Goal: Obtain resource: Obtain resource

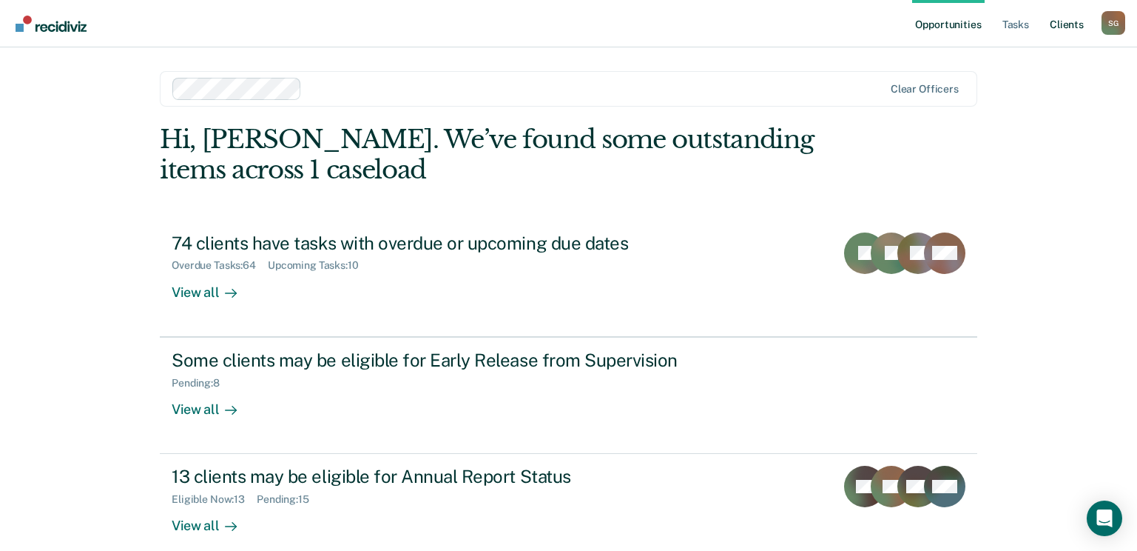
click at [1051, 30] on link "Client s" at bounding box center [1067, 23] width 40 height 47
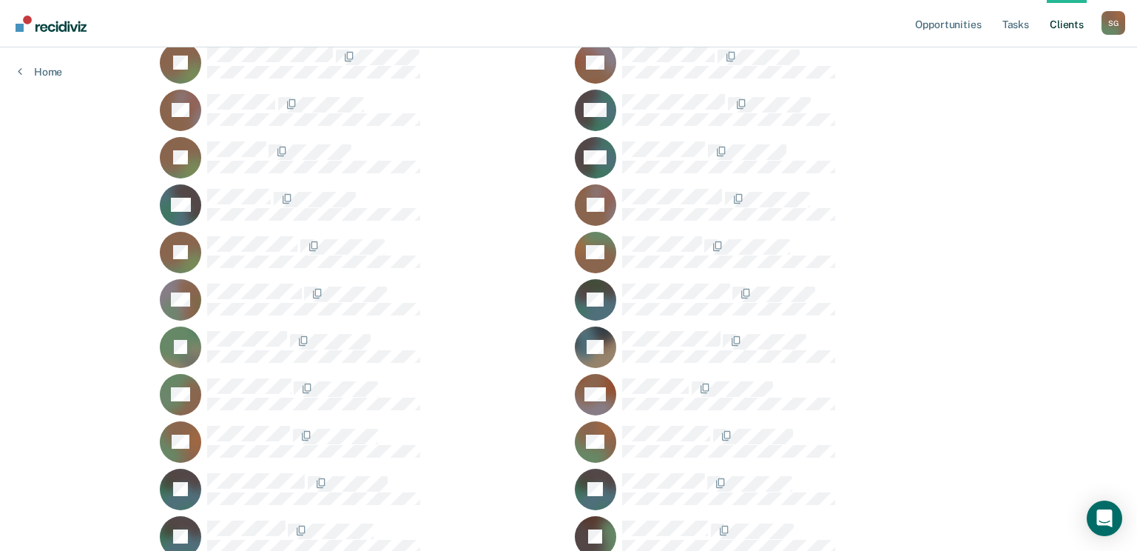
scroll to position [4070, 0]
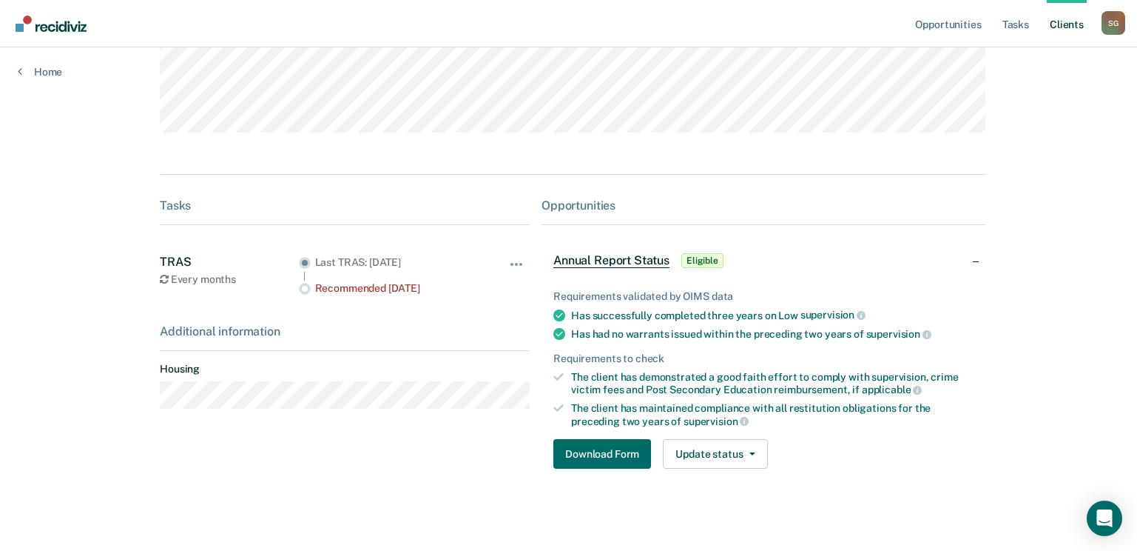
scroll to position [176, 0]
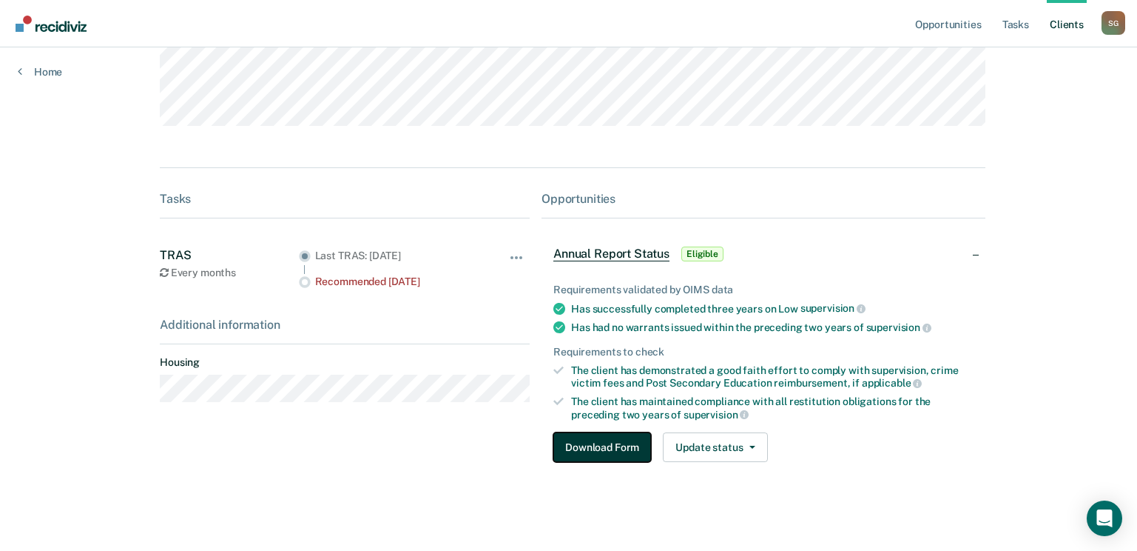
click at [607, 445] on button "Download Form" at bounding box center [602, 447] width 98 height 30
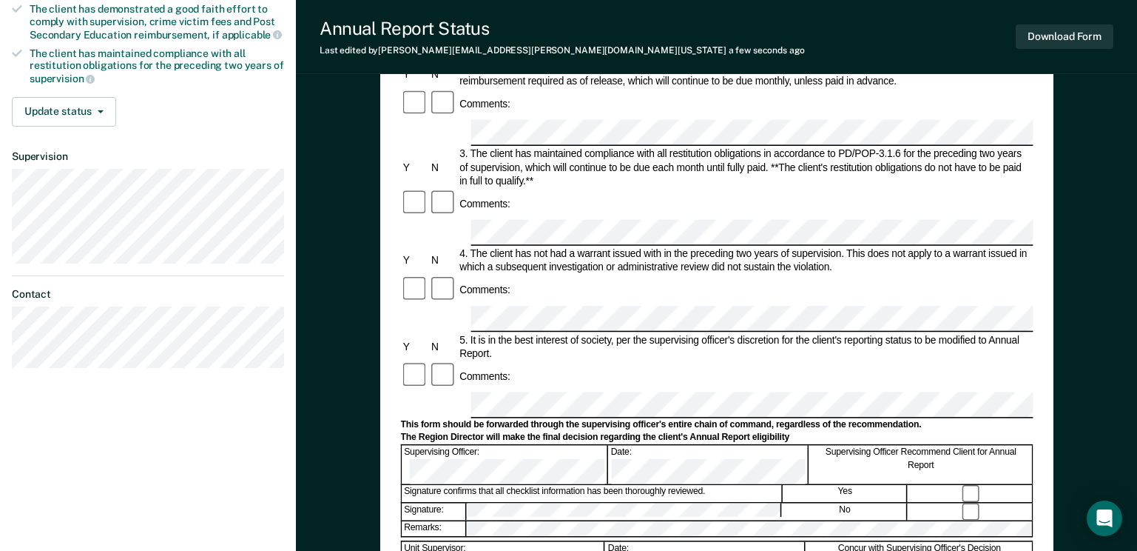
scroll to position [296, 0]
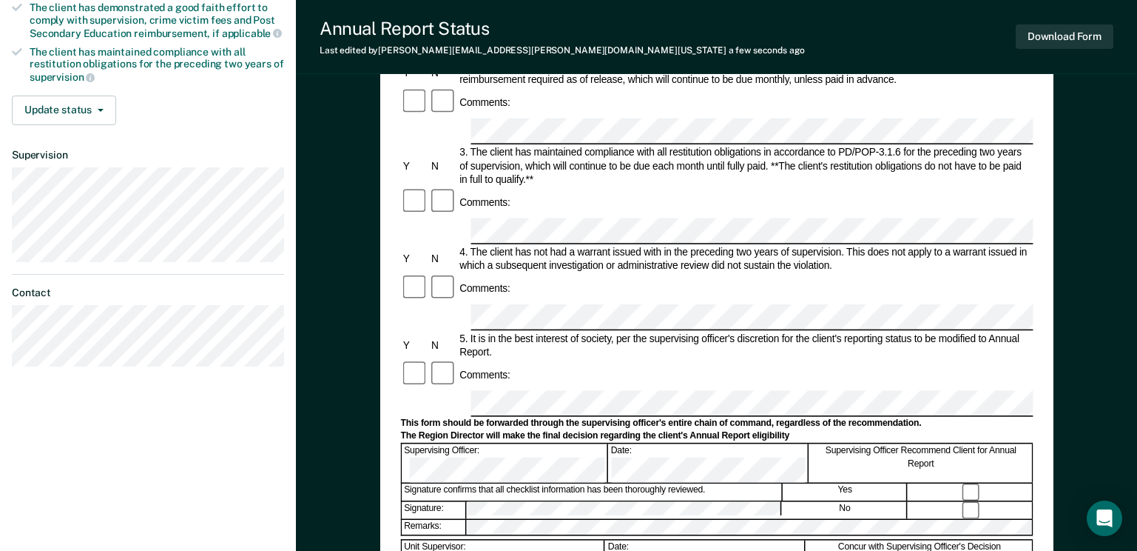
click at [696, 443] on div "Supervising Officer: Date: Supervising Officer Recommend Client for Annual Repo…" at bounding box center [716, 462] width 633 height 39
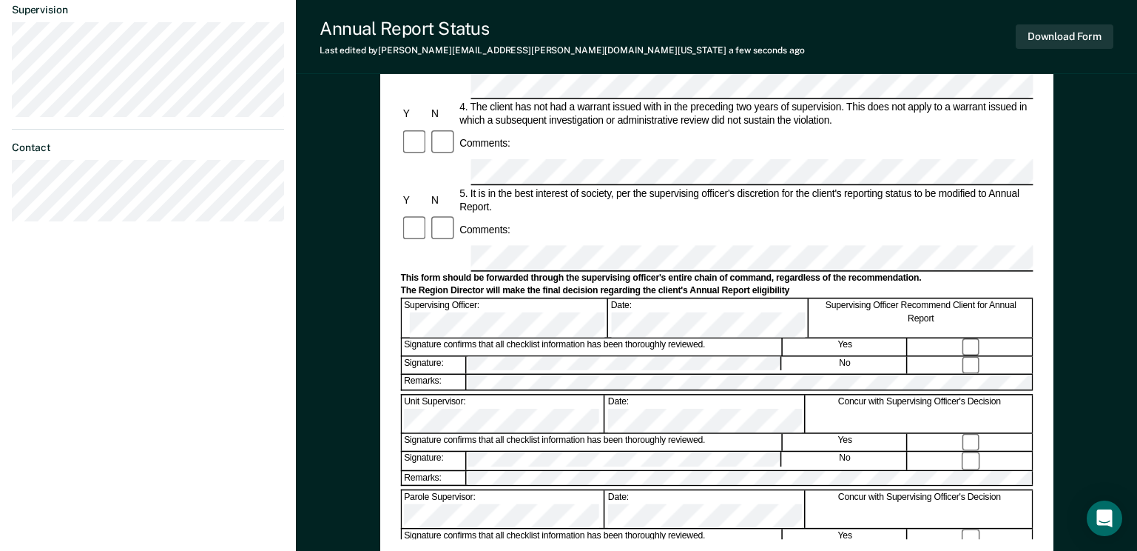
scroll to position [518, 0]
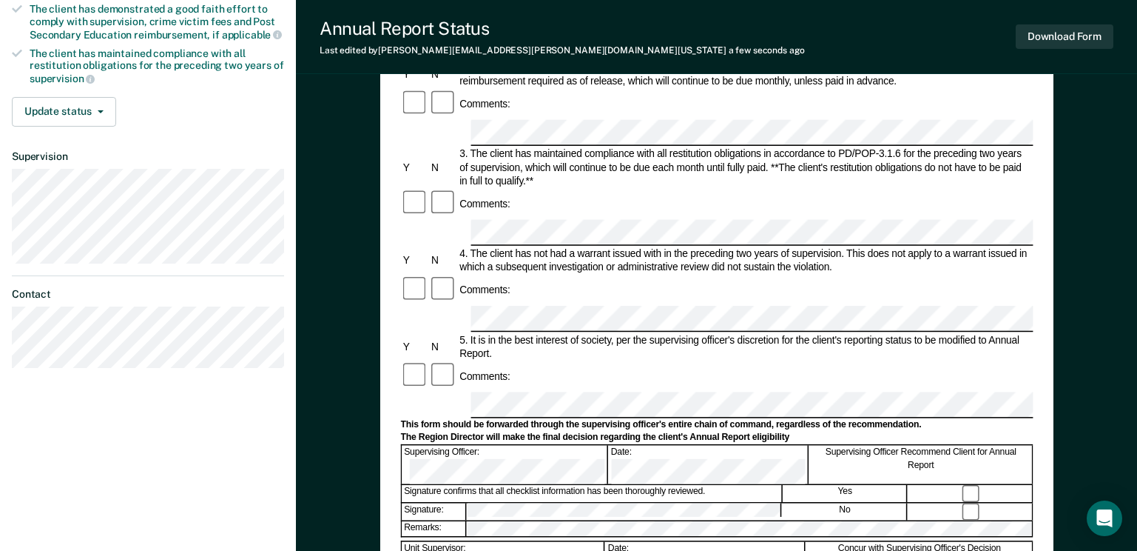
scroll to position [296, 0]
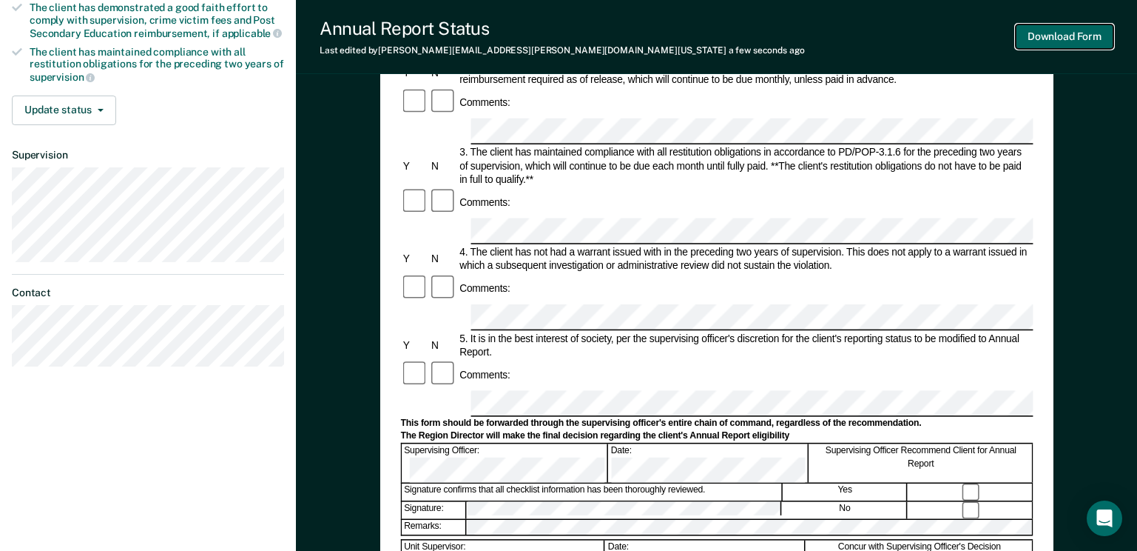
click at [1060, 27] on button "Download Form" at bounding box center [1065, 36] width 98 height 24
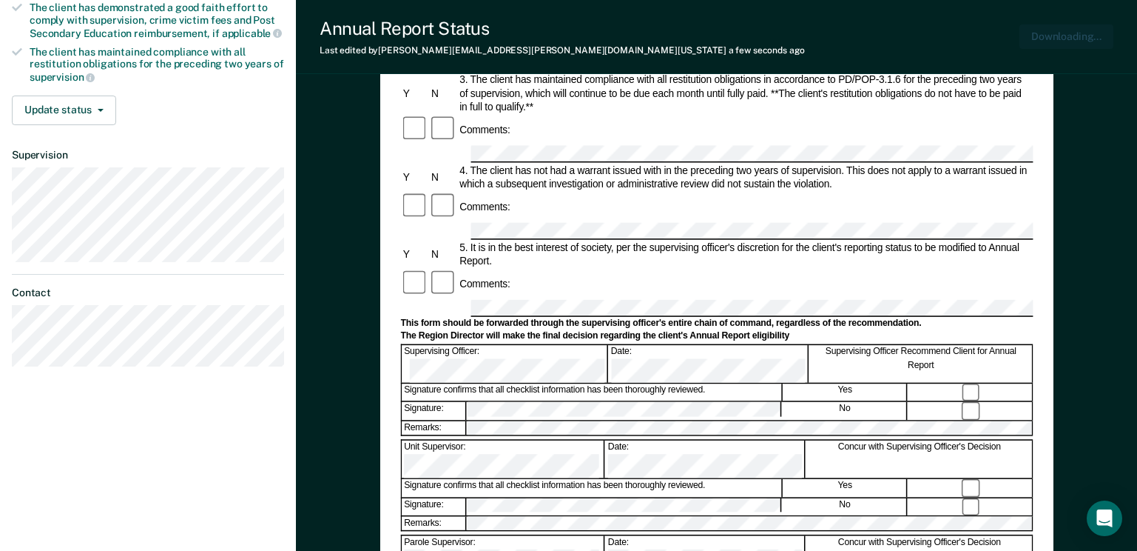
scroll to position [0, 0]
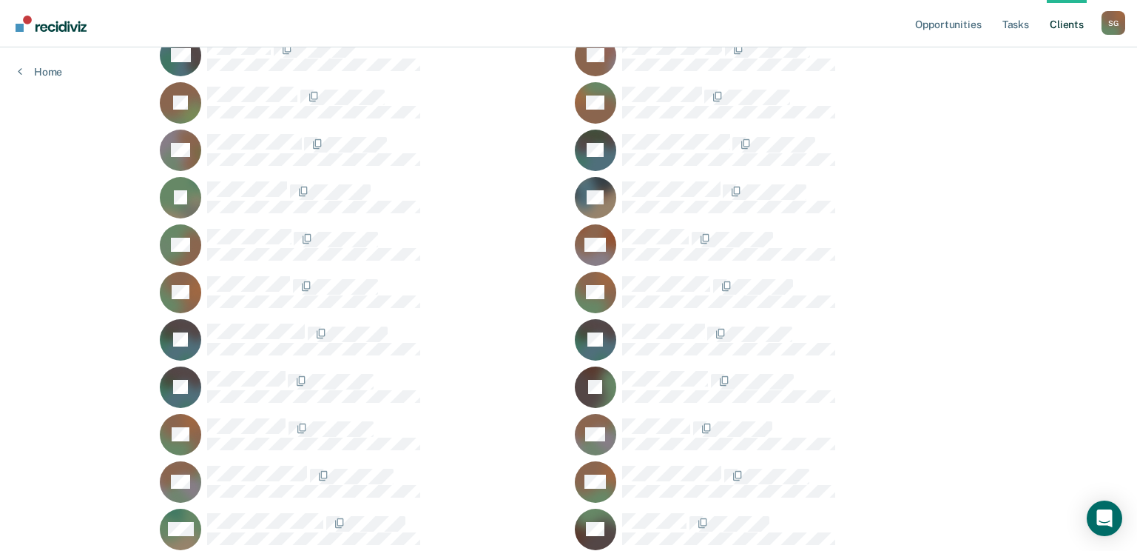
scroll to position [4218, 0]
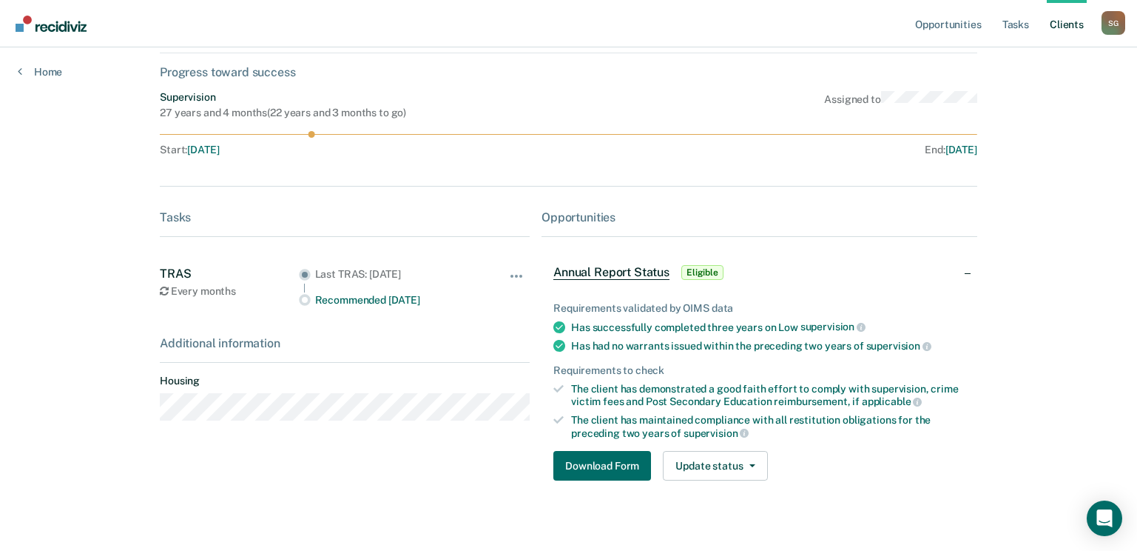
scroll to position [24, 0]
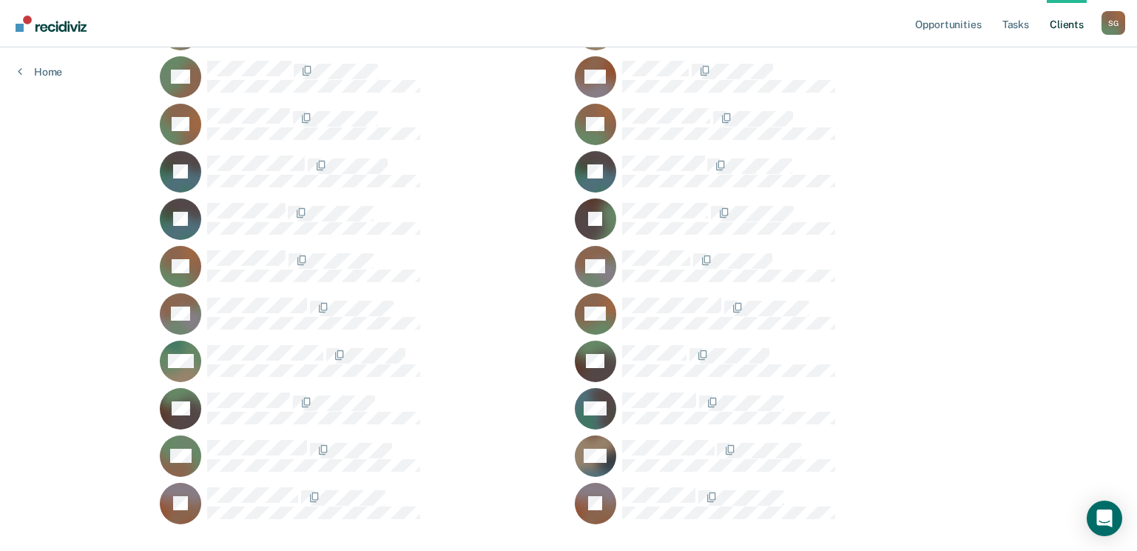
scroll to position [4412, 0]
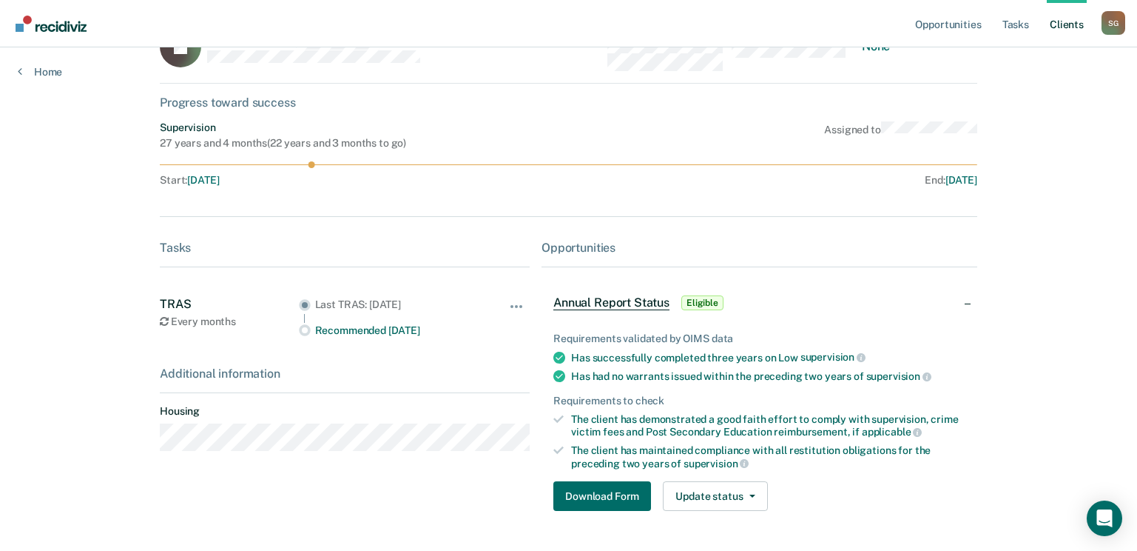
scroll to position [98, 0]
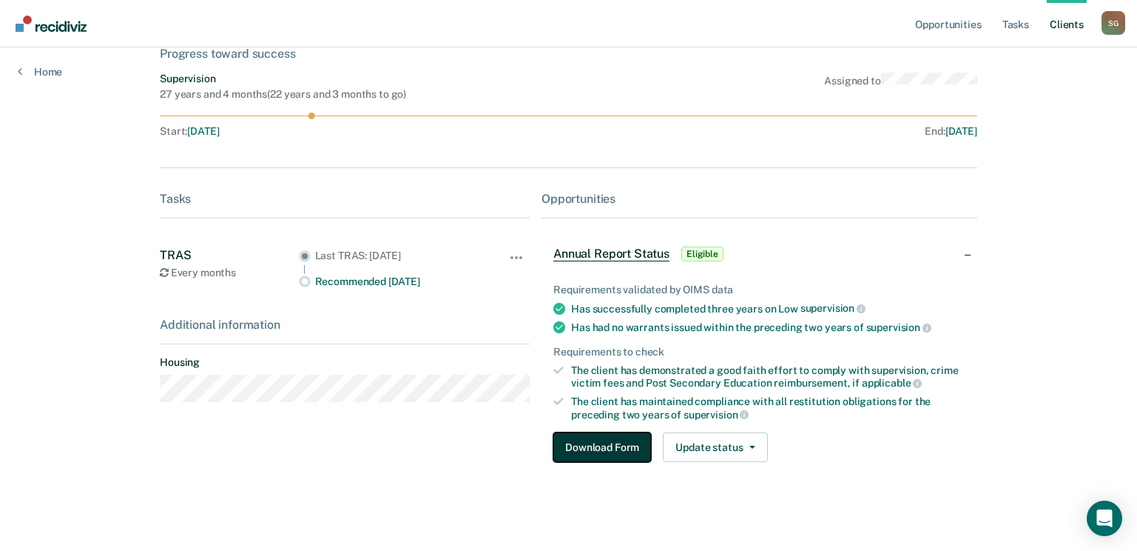
click at [611, 439] on button "Download Form" at bounding box center [602, 447] width 98 height 30
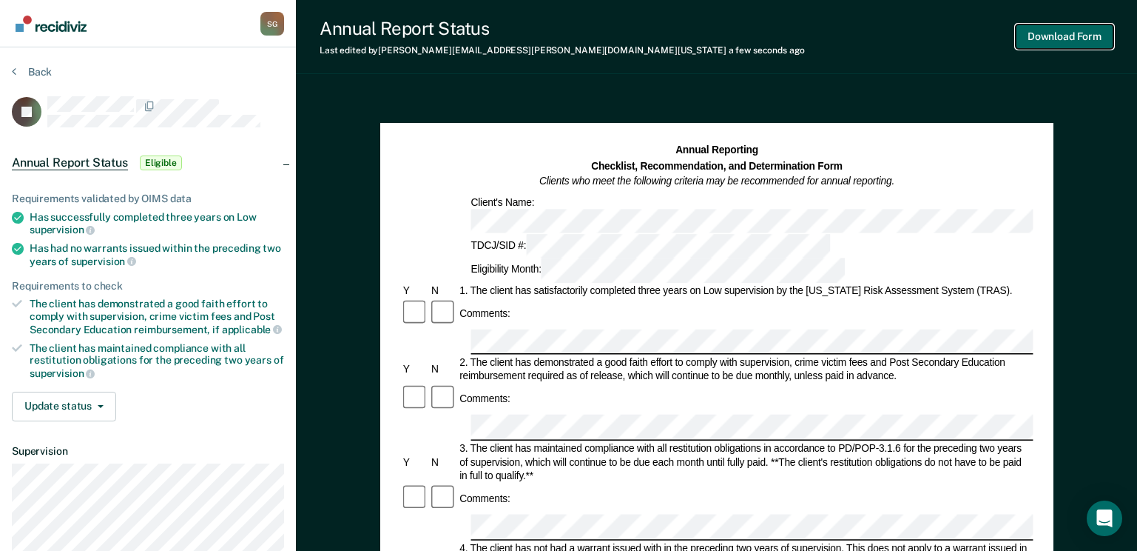
click at [1066, 36] on button "Download Form" at bounding box center [1065, 36] width 98 height 24
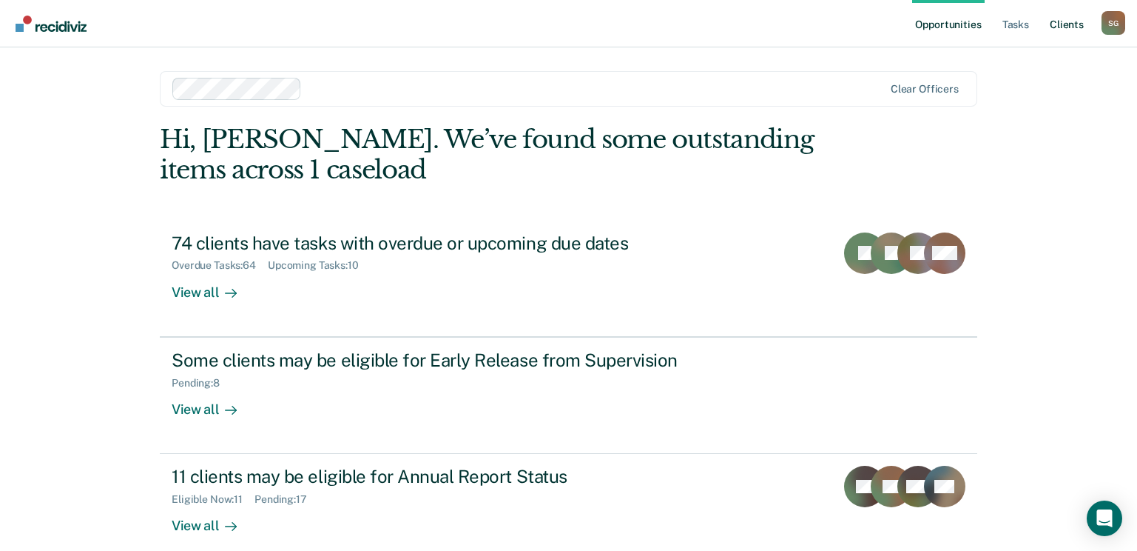
click at [1063, 25] on link "Client s" at bounding box center [1067, 23] width 40 height 47
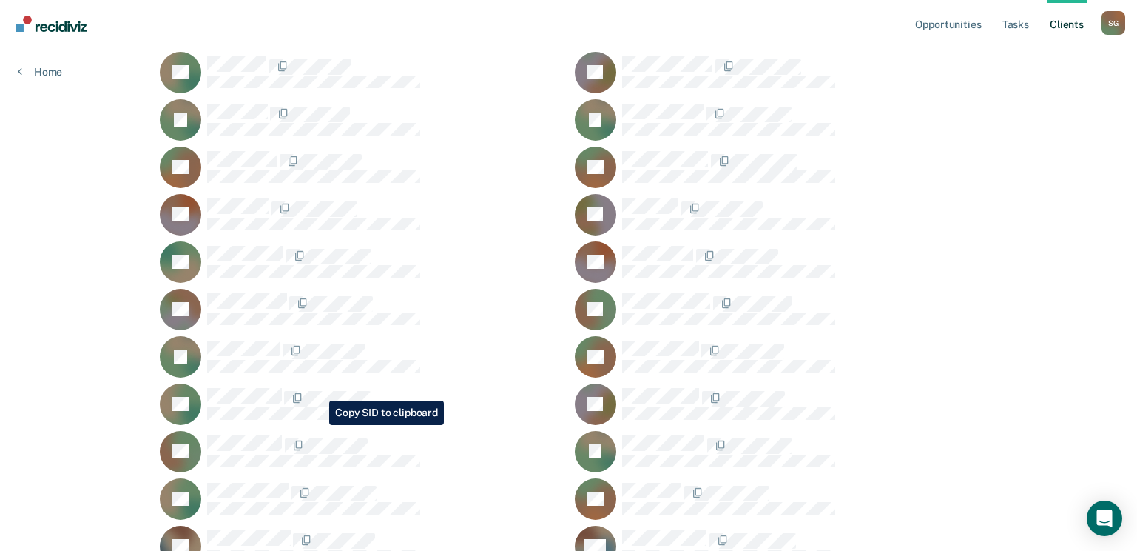
scroll to position [1924, 0]
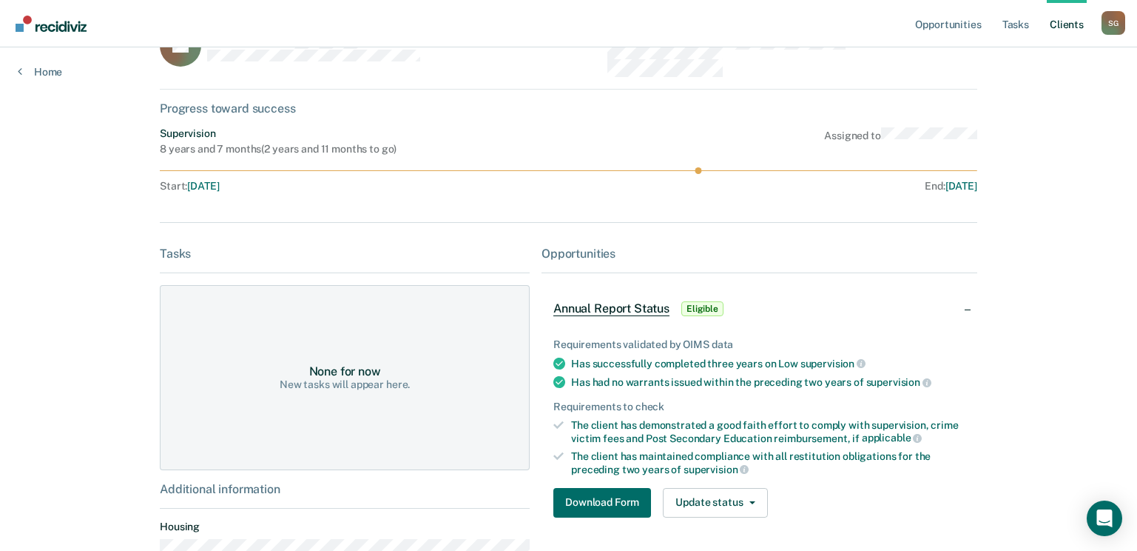
scroll to position [161, 0]
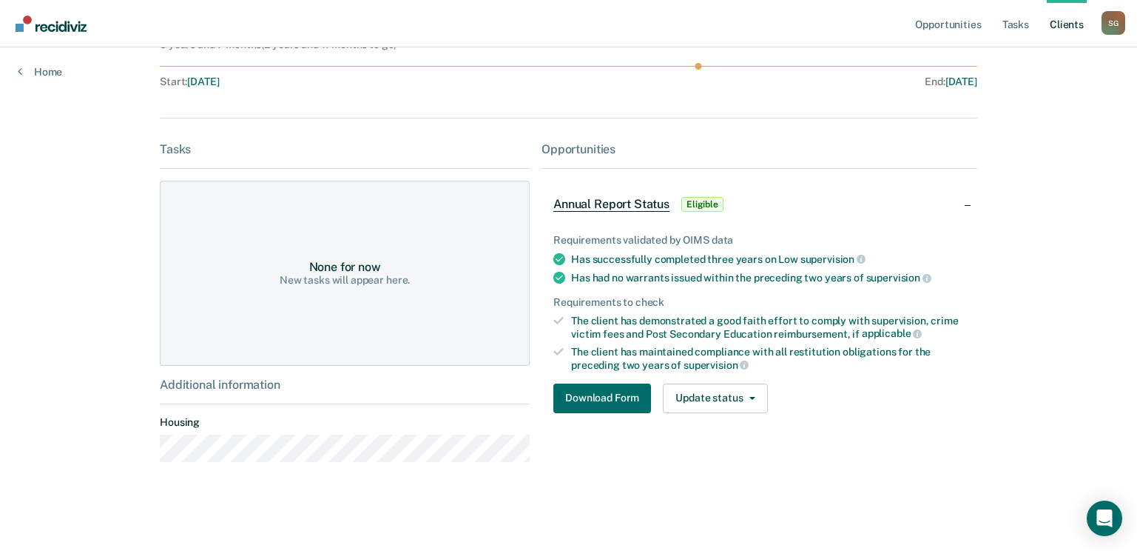
click at [581, 380] on div "Requirements validated by OIMS data Has successfully completed three years on L…" at bounding box center [760, 317] width 436 height 215
click at [585, 405] on button "Download Form" at bounding box center [602, 398] width 98 height 30
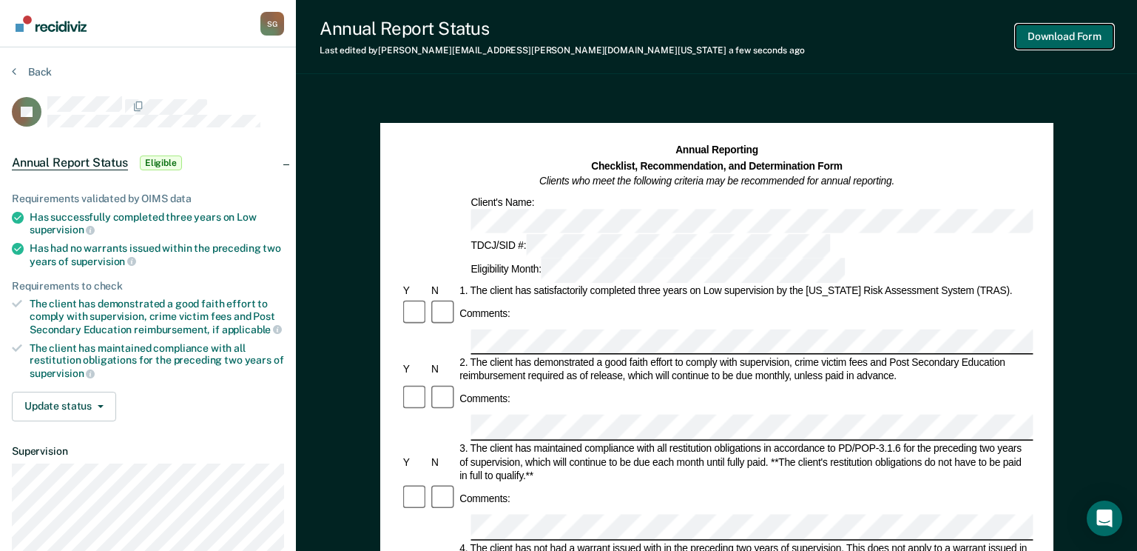
click at [1049, 33] on button "Download Form" at bounding box center [1065, 36] width 98 height 24
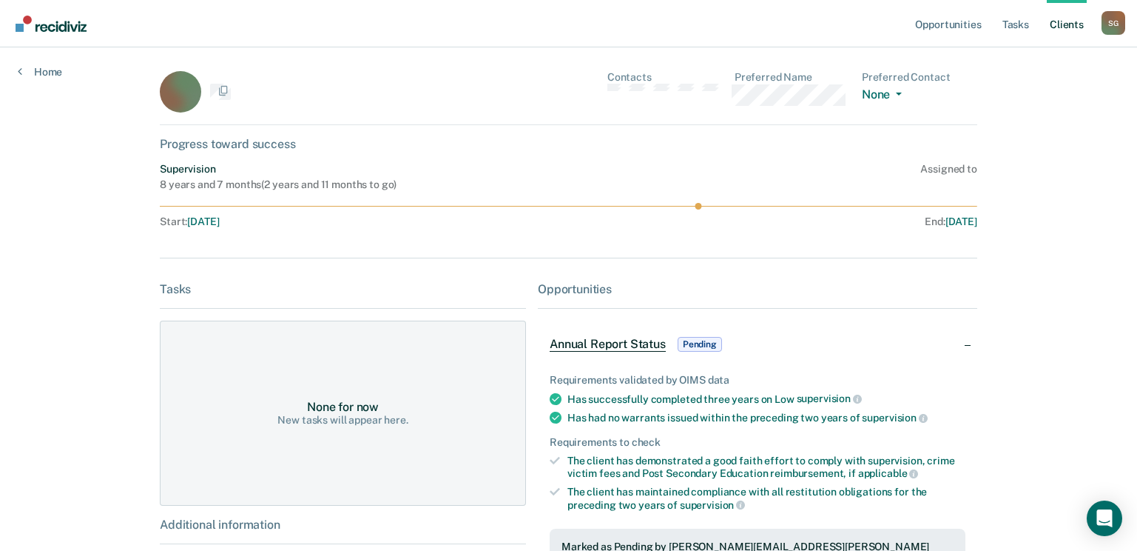
scroll to position [161, 0]
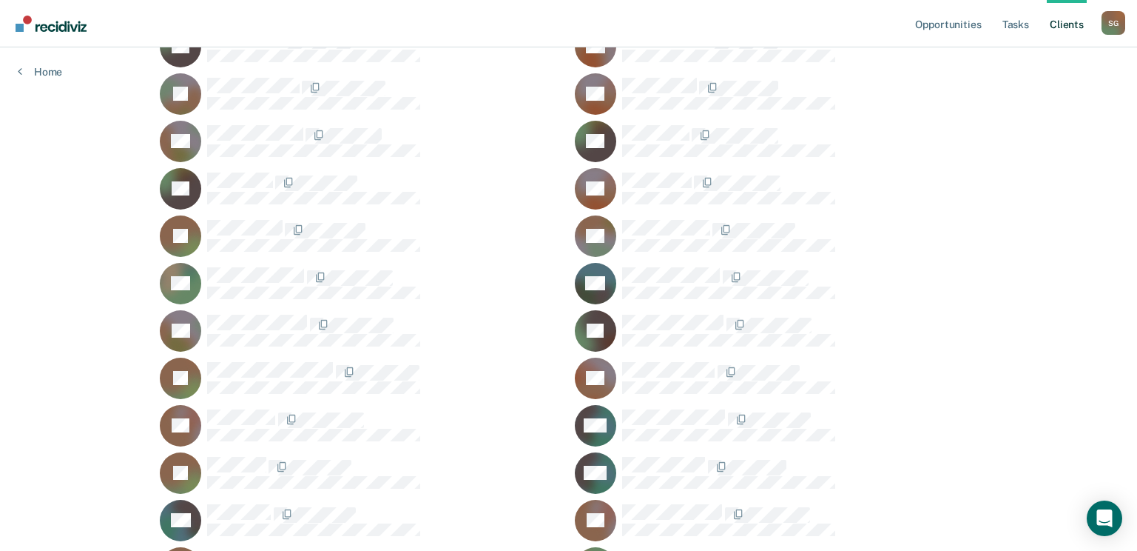
scroll to position [3774, 0]
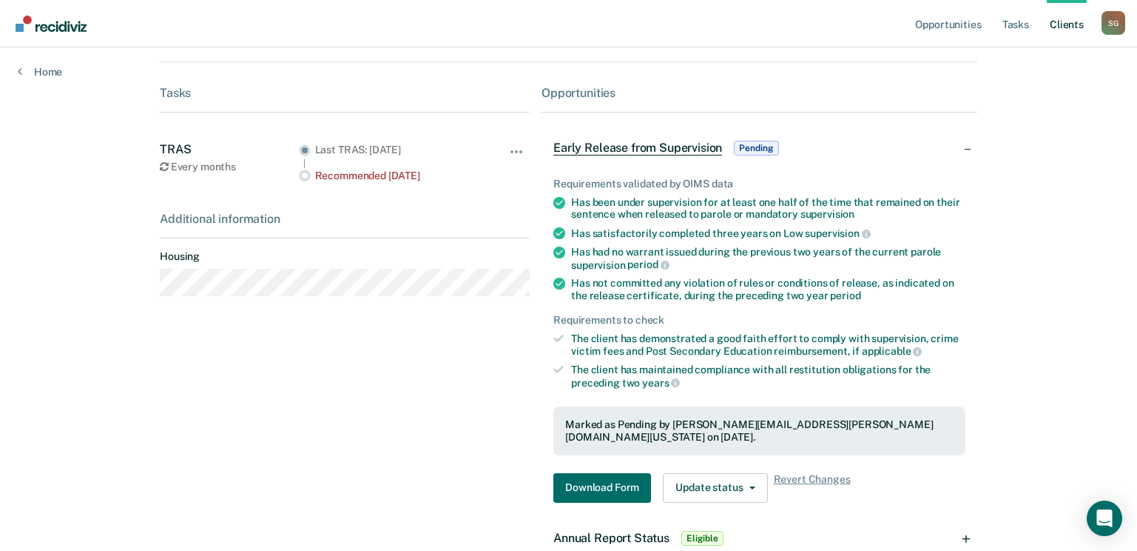
scroll to position [222, 0]
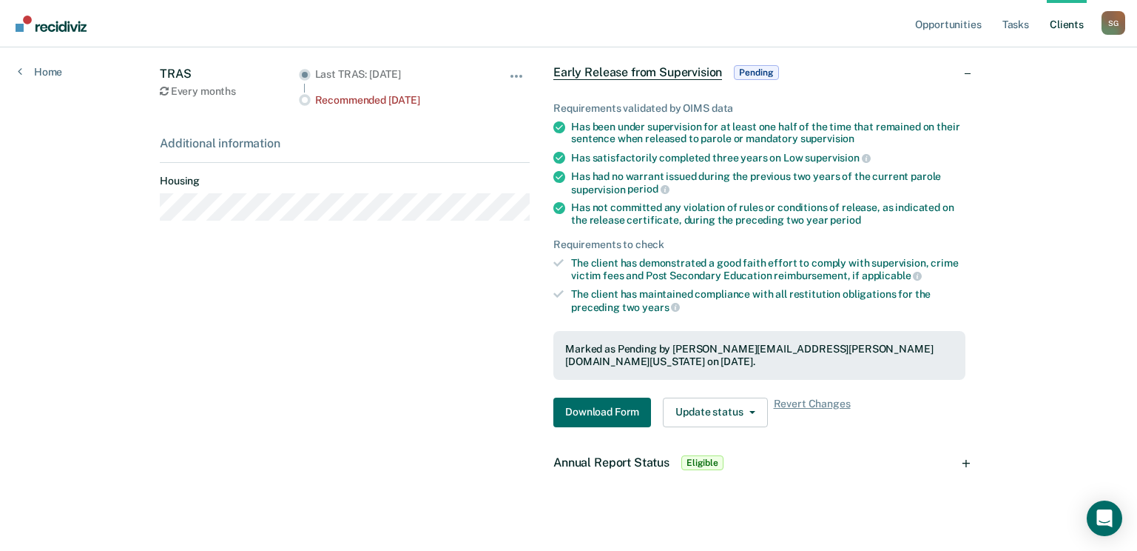
click at [692, 455] on span "Eligible" at bounding box center [702, 462] width 42 height 15
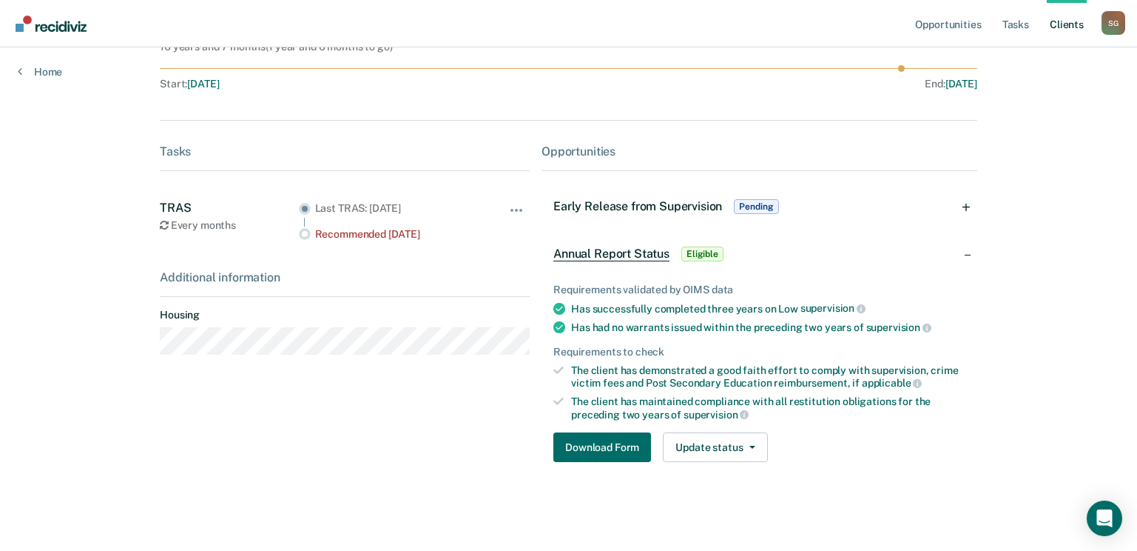
scroll to position [145, 0]
click at [598, 451] on button "Download Form" at bounding box center [602, 447] width 98 height 30
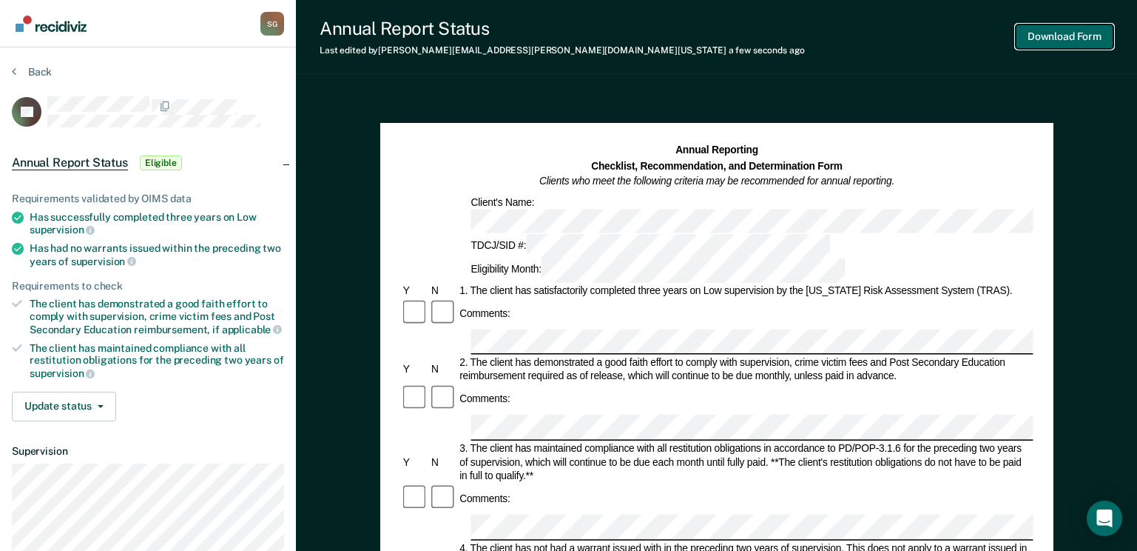
click at [1043, 28] on button "Download Form" at bounding box center [1065, 36] width 98 height 24
